Goal: Answer question/provide support

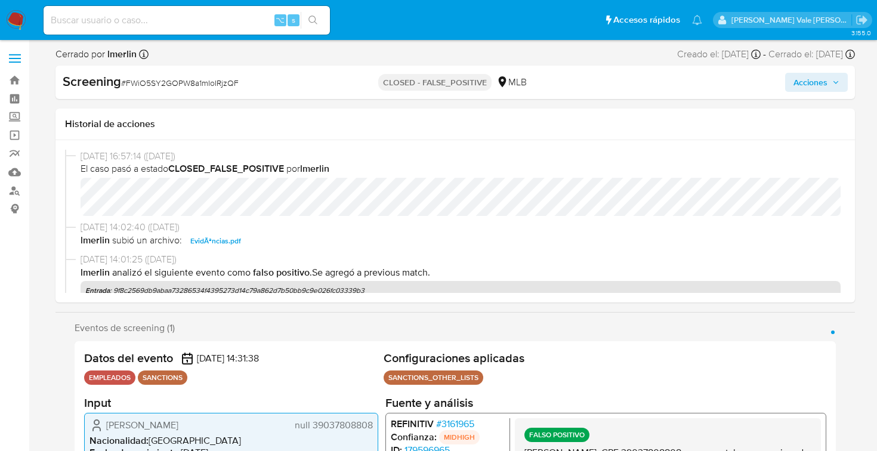
click at [471, 300] on div "[DATE] 16:57:14 ([DATE]) El caso pasó a estado CLOSED_FALSE_POSITIVE por lmerli…" at bounding box center [456, 221] width 800 height 162
click at [392, 312] on div at bounding box center [456, 312] width 800 height 1
click at [16, 174] on link "Mulan" at bounding box center [71, 172] width 142 height 19
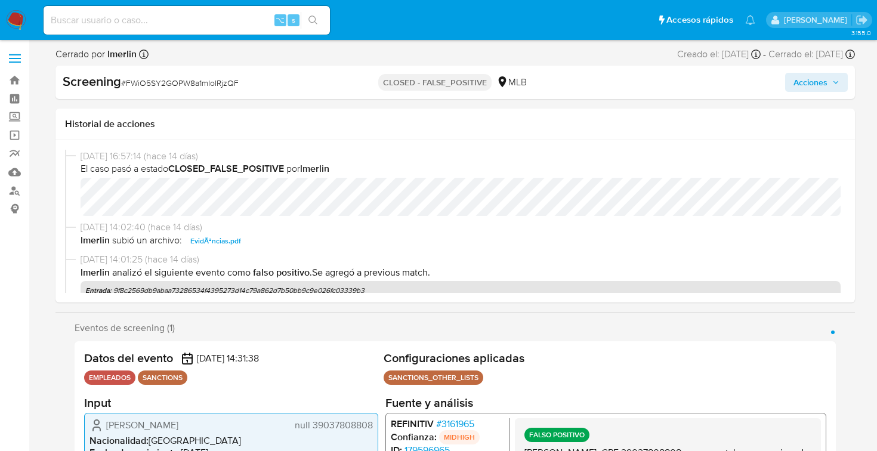
click at [840, 84] on button "Acciones" at bounding box center [817, 82] width 63 height 19
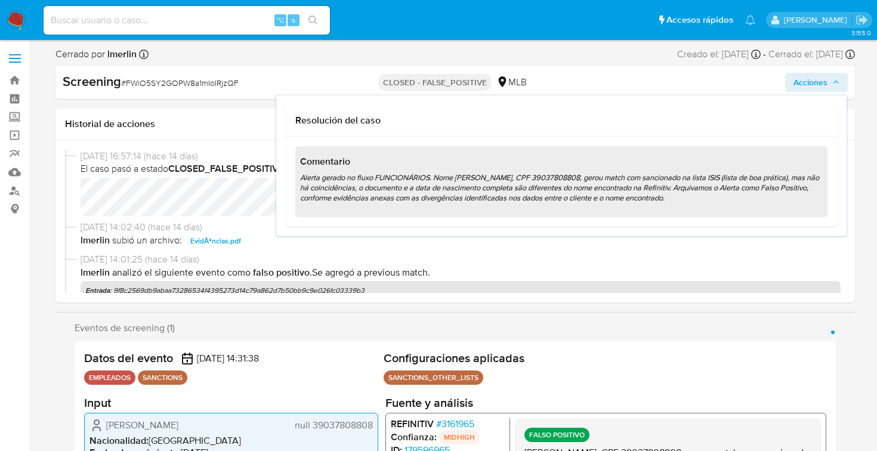
click at [729, 269] on p "lmerlin Analizó el siguiente evento como Falso positivo . Se agregó a previous …" at bounding box center [461, 272] width 760 height 13
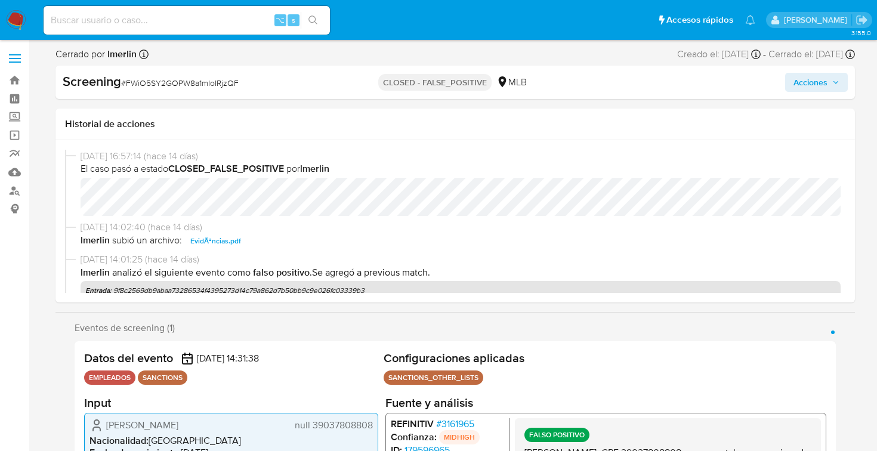
click at [217, 242] on span "EvidÃªncias.pdf" at bounding box center [215, 241] width 51 height 14
